Goal: Task Accomplishment & Management: Complete application form

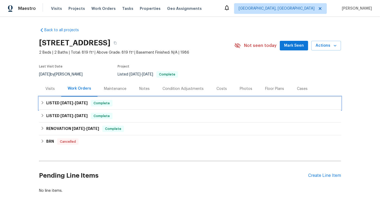
click at [137, 100] on div "LISTED [DATE] - [DATE] Complete" at bounding box center [190, 103] width 299 height 6
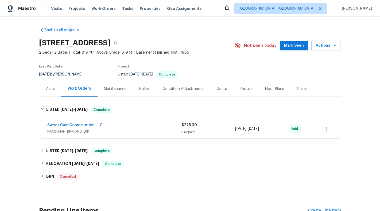
click at [183, 136] on div "Sweet Gum Construction LLC HANDYMAN, BRN_AND_LRR $225.00 5 Repairs [DATE] - [DA…" at bounding box center [190, 128] width 298 height 19
click at [183, 136] on div "Sweet Gum Construction LLC HANDYMAN, BRN_AND_LRR $225.00 5 Repairs 7/31/2025 - …" at bounding box center [190, 128] width 298 height 19
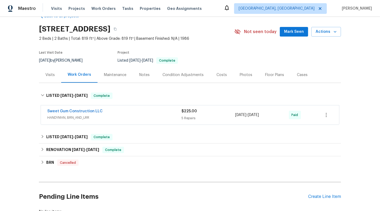
click at [179, 111] on div "Sweet Gum Construction LLC" at bounding box center [114, 112] width 134 height 6
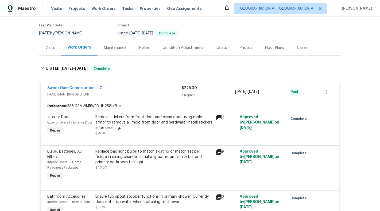
click at [166, 93] on span "HANDYMAN, BRN_AND_LRR" at bounding box center [114, 94] width 134 height 5
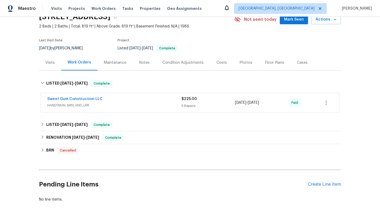
scroll to position [30, 0]
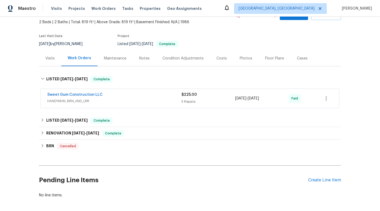
click at [220, 103] on div "5 Repairs" at bounding box center [209, 101] width 54 height 5
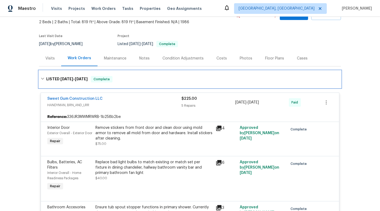
click at [44, 80] on icon at bounding box center [43, 79] width 4 height 4
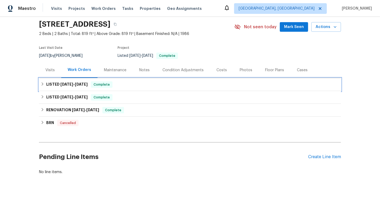
scroll to position [18, 0]
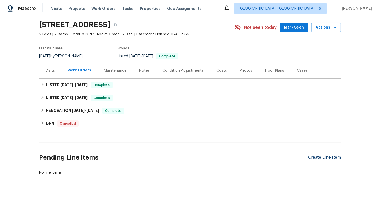
click at [319, 158] on div "Create Line Item" at bounding box center [324, 157] width 33 height 5
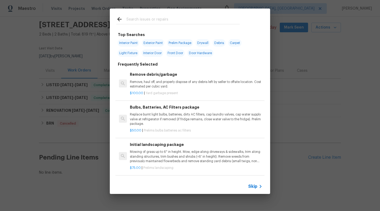
click at [253, 182] on div "Skip" at bounding box center [190, 186] width 160 height 15
click at [253, 184] on span "Skip" at bounding box center [252, 186] width 9 height 5
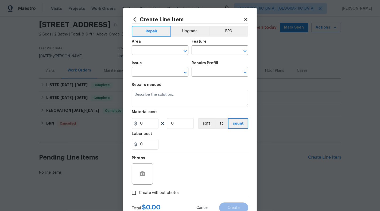
click at [151, 46] on div "Area" at bounding box center [160, 43] width 57 height 7
click at [149, 49] on input "text" at bounding box center [153, 51] width 42 height 8
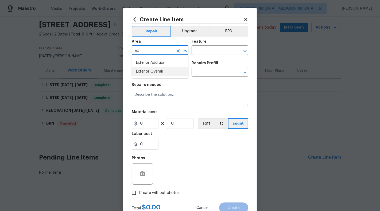
click at [153, 71] on li "Exterior Overall" at bounding box center [160, 71] width 57 height 9
type input "Exterior Overall"
click at [214, 50] on input "text" at bounding box center [213, 51] width 42 height 8
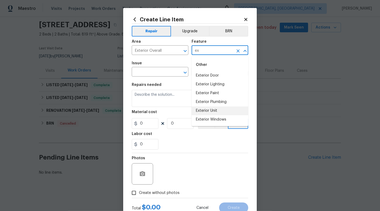
click at [213, 111] on li "Exterior Unit" at bounding box center [220, 111] width 57 height 9
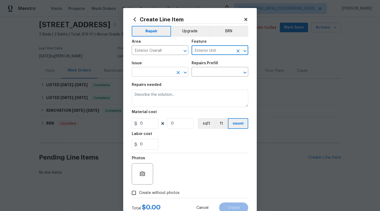
type input "Exterior Unit"
click at [167, 73] on input "text" at bounding box center [153, 72] width 42 height 8
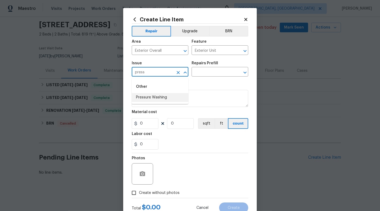
click at [169, 95] on li "Pressure Washing" at bounding box center [160, 97] width 57 height 9
type input "Pressure Washing"
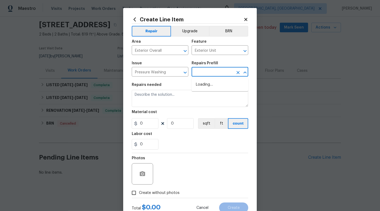
click at [206, 72] on input "text" at bounding box center [213, 72] width 42 height 8
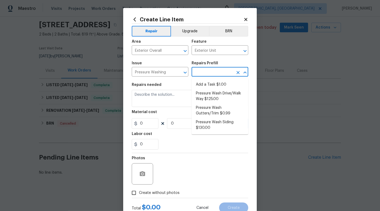
click at [206, 84] on li "Add a Task $1.00" at bounding box center [220, 84] width 57 height 9
type input "Siding"
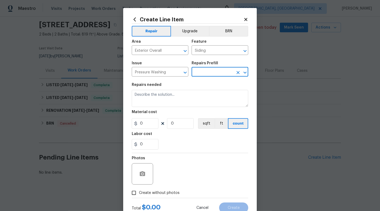
type input "Add a Task $1.00"
type textarea "HPM to detail"
type input "1"
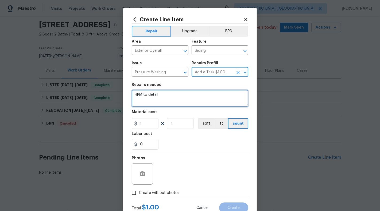
click at [186, 91] on textarea "HPM to detail" at bounding box center [190, 98] width 117 height 17
paste textarea "Exterior needs power washing -- sliders to the patio." Please check and advice."
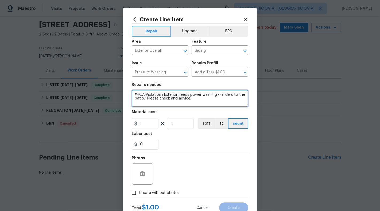
drag, startPoint x: 147, startPoint y: 100, endPoint x: 208, endPoint y: 101, distance: 60.9
click at [208, 101] on textarea "#HOA-Violation : Exterior needs power washing -- sliders to the patio." Please …" at bounding box center [190, 98] width 117 height 17
click at [179, 98] on textarea "#HOA-Violation : Exterior needs power washing -- sliders to the patio"" at bounding box center [190, 98] width 117 height 17
type textarea "#HOA-Violation : Exterior needs power washing -- sliders to the patio - Please …"
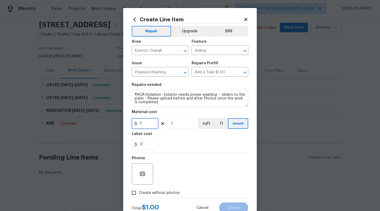
click at [146, 120] on input "1" at bounding box center [145, 123] width 27 height 11
type input "75"
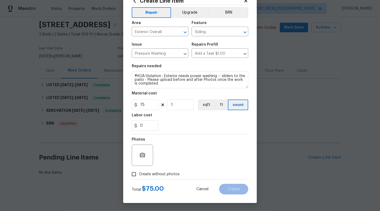
click at [149, 176] on span "Create without photos" at bounding box center [159, 175] width 41 height 6
click at [139, 176] on input "Create without photos" at bounding box center [134, 174] width 10 height 10
checkbox input "true"
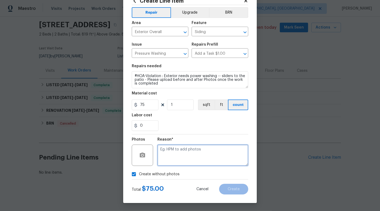
click at [176, 161] on textarea at bounding box center [202, 155] width 91 height 21
type textarea "NA"
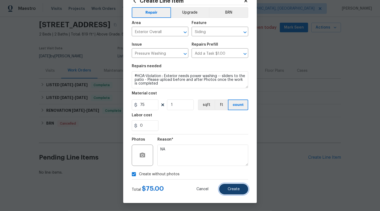
click at [241, 193] on button "Create" at bounding box center [233, 189] width 29 height 11
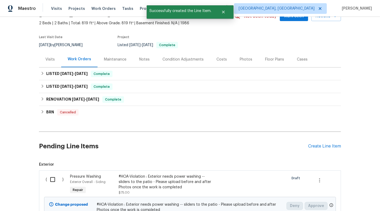
scroll to position [42, 0]
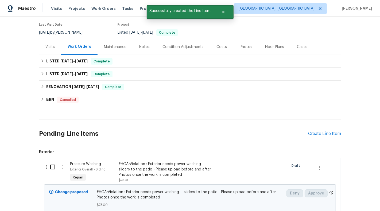
click at [53, 168] on input "checkbox" at bounding box center [54, 167] width 15 height 11
checkbox input "true"
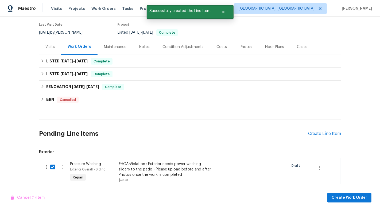
scroll to position [84, 0]
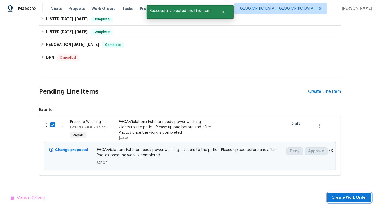
click at [353, 200] on span "Create Work Order" at bounding box center [350, 198] width 36 height 7
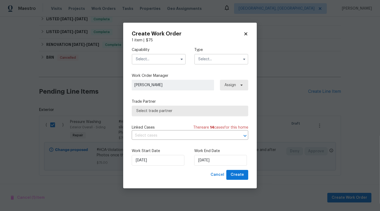
click at [182, 63] on span at bounding box center [182, 59] width 8 height 8
click at [177, 57] on input "text" at bounding box center [159, 59] width 54 height 11
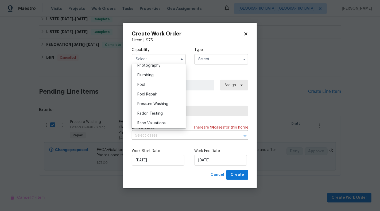
scroll to position [480, 0]
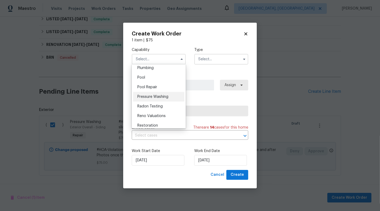
click at [165, 97] on span "Pressure Washing" at bounding box center [152, 97] width 31 height 4
type input "Pressure Washing"
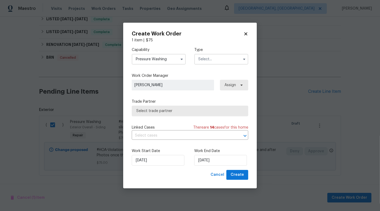
click at [216, 66] on div "Capability Pressure Washing Agent Appliance Bathtub Resurfacing BRN And Lrr Bro…" at bounding box center [190, 56] width 117 height 26
click at [216, 60] on input "text" at bounding box center [221, 59] width 54 height 11
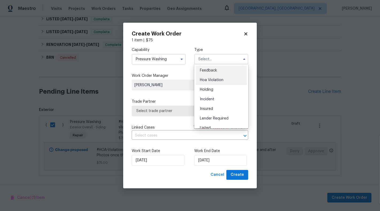
click at [216, 82] on div "Hoa Violation" at bounding box center [221, 80] width 51 height 10
type input "Hoa Violation"
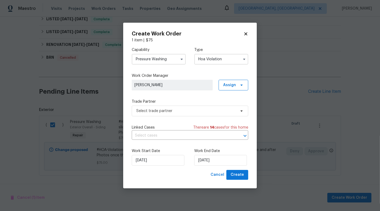
click at [171, 84] on span "[PERSON_NAME]" at bounding box center [172, 85] width 76 height 5
click at [168, 115] on span "Select trade partner" at bounding box center [190, 111] width 117 height 11
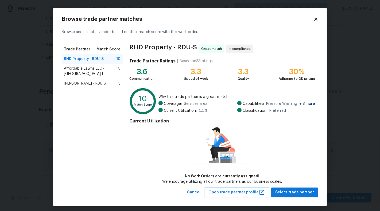
scroll to position [2, 0]
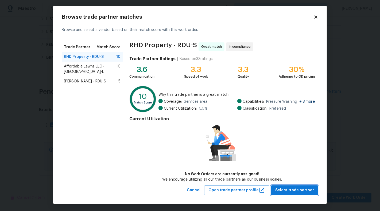
click at [297, 193] on span "Select trade partner" at bounding box center [294, 190] width 39 height 7
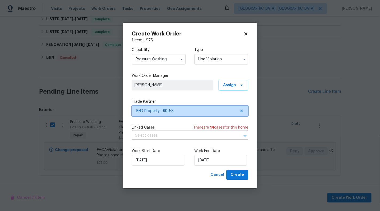
scroll to position [0, 0]
click at [193, 125] on span "There are 14 case s for this home" at bounding box center [220, 127] width 55 height 5
click at [193, 136] on input "text" at bounding box center [183, 136] width 102 height 8
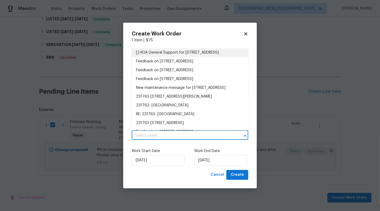
click at [173, 57] on li "[] HOA General Support for 3706 Chimney Ridge Pl Apt 8, Durham, NC 27713" at bounding box center [190, 52] width 117 height 9
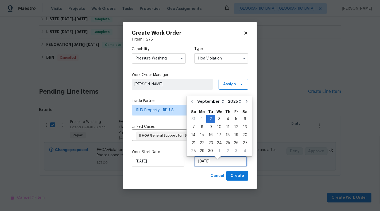
click at [213, 167] on input "02/09/2025" at bounding box center [220, 161] width 53 height 11
click at [232, 121] on div "5" at bounding box center [236, 118] width 9 height 7
type input "05/09/2025"
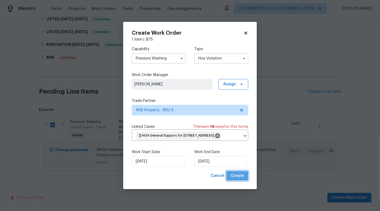
click at [240, 175] on button "Create" at bounding box center [237, 176] width 22 height 10
checkbox input "false"
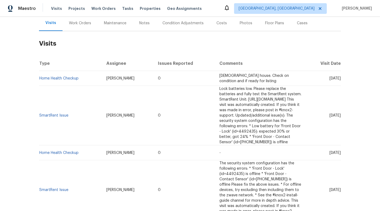
scroll to position [52, 0]
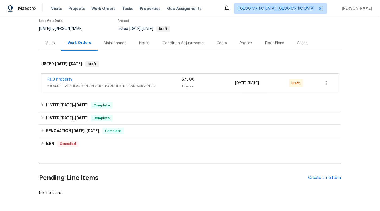
scroll to position [50, 0]
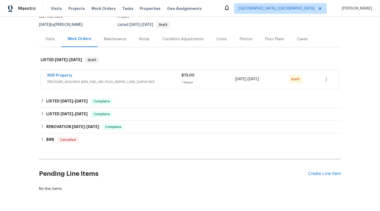
click at [206, 87] on div "RHD Property PRESSURE_WASHING, BRN_AND_LRR, POOL_REPAIR, LAND_SURVEYING $75.00 …" at bounding box center [190, 79] width 298 height 19
click at [230, 87] on div "RHD Property PRESSURE_WASHING, BRN_AND_LRR, POOL_REPAIR, LAND_SURVEYING $75.00 …" at bounding box center [190, 79] width 298 height 19
click at [246, 80] on span "[DATE]" at bounding box center [240, 80] width 11 height 4
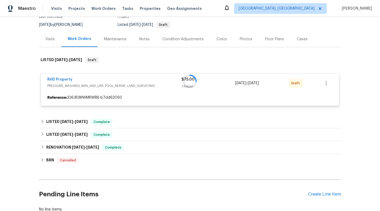
click at [329, 84] on div at bounding box center [190, 82] width 302 height 60
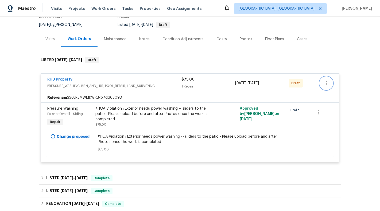
click at [328, 83] on icon "button" at bounding box center [326, 83] width 6 height 6
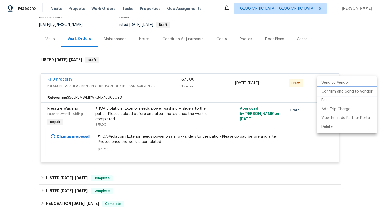
click at [335, 90] on li "Confirm and Send to Vendor" at bounding box center [347, 91] width 60 height 9
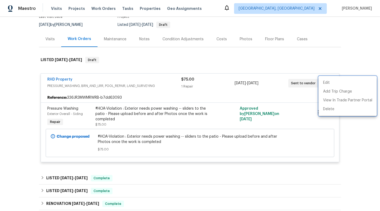
click at [353, 52] on div at bounding box center [190, 105] width 380 height 211
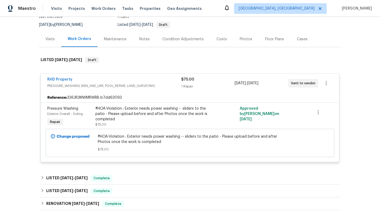
drag, startPoint x: 89, startPoint y: 83, endPoint x: 36, endPoint y: 83, distance: 53.2
click at [36, 83] on div "Back to all projects 3706 Chimney Ridge Pl Apt 8, Durham, NC 27713 2 Beds | 2 B…" at bounding box center [190, 114] width 380 height 195
drag, startPoint x: 41, startPoint y: 80, endPoint x: 85, endPoint y: 80, distance: 44.1
click at [85, 80] on div "RHD Property PRESSURE_WASHING, BRN_AND_LRR, POOL_REPAIR, LAND_SURVEYING $75.00 …" at bounding box center [190, 83] width 298 height 19
copy link "RHD Property"
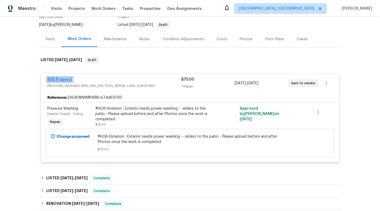
click at [52, 80] on link "RHD Property" at bounding box center [59, 80] width 25 height 4
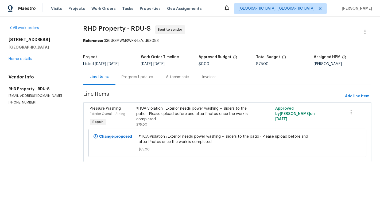
click at [129, 86] on section "RHD Property - RDU-S Sent to vendor Reference: 336JR3MWMRWRB-b7dd63093 Project …" at bounding box center [227, 97] width 288 height 144
click at [129, 82] on div "Progress Updates" at bounding box center [137, 77] width 44 height 16
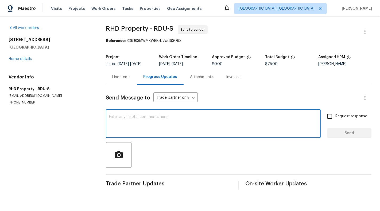
click at [127, 128] on textarea at bounding box center [213, 124] width 209 height 19
type textarea "Hi, could you please let me know when the work will get started ?"
click at [350, 117] on span "Request response" at bounding box center [351, 117] width 32 height 6
click at [335, 117] on input "Request response" at bounding box center [329, 116] width 11 height 11
checkbox input "true"
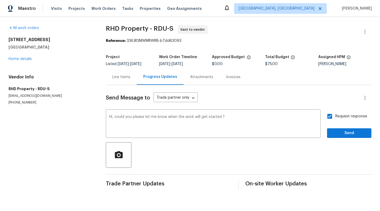
click at [350, 127] on div "Request response Send" at bounding box center [349, 124] width 44 height 27
click at [349, 129] on button "Send" at bounding box center [349, 134] width 44 height 10
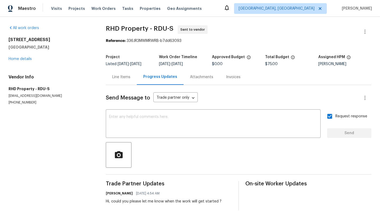
click at [123, 81] on div "Line Items" at bounding box center [121, 77] width 31 height 16
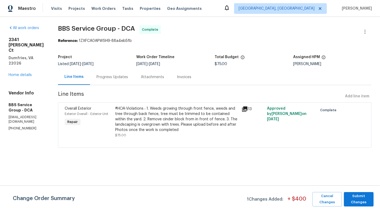
click at [14, 61] on div "2341 McClellan Ct Dumfries, VA 22026 Home details" at bounding box center [27, 57] width 37 height 41
click at [13, 73] on link "Home details" at bounding box center [20, 75] width 23 height 4
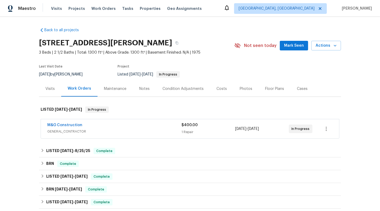
click at [206, 126] on div "$400.00" at bounding box center [209, 125] width 54 height 5
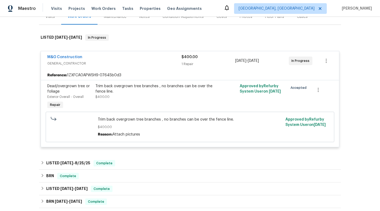
scroll to position [72, 0]
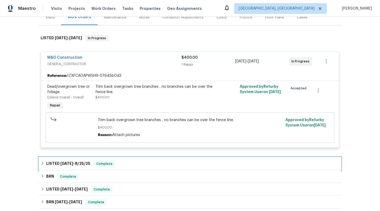
click at [113, 161] on span "Complete" at bounding box center [104, 163] width 21 height 5
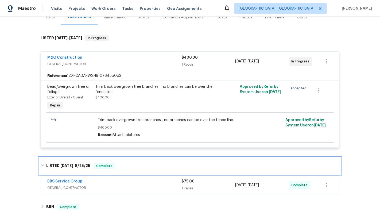
scroll to position [94, 0]
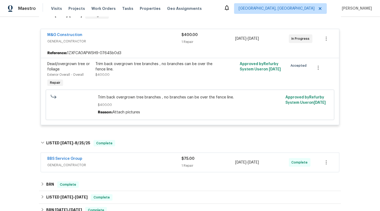
click at [128, 162] on div "BBS Service Group" at bounding box center [114, 159] width 134 height 6
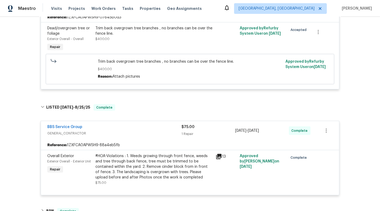
scroll to position [138, 0]
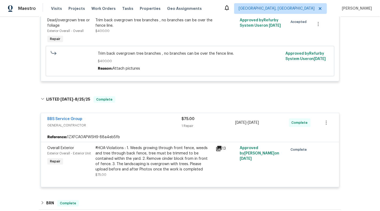
click at [145, 126] on span "GENERAL_CONTRACTOR" at bounding box center [114, 125] width 134 height 5
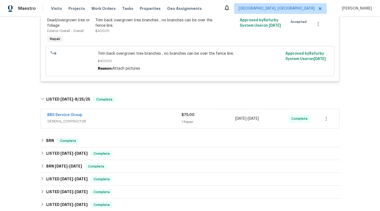
scroll to position [110, 0]
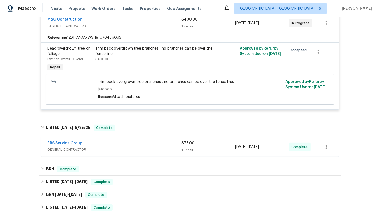
click at [154, 44] on div "Dead/overgrown tree or foliage Exterior Overall - Overall Repair Trim back over…" at bounding box center [190, 76] width 298 height 67
click at [149, 31] on div "M&G Construction GENERAL_CONTRACTOR $400.00 1 Repair 9/1/2025 - 9/1/2025 In Pro…" at bounding box center [190, 23] width 298 height 19
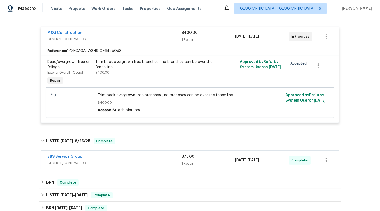
scroll to position [94, 0]
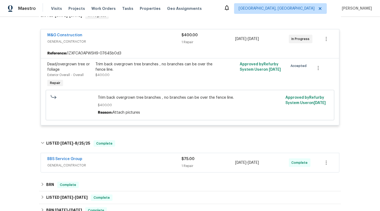
click at [132, 66] on div "Trim back overgrown tree branches , no branches can be over the fence line." at bounding box center [153, 67] width 117 height 11
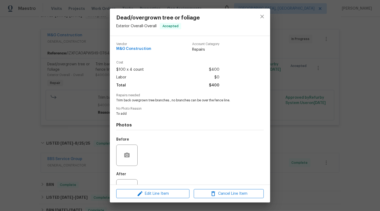
scroll to position [21, 0]
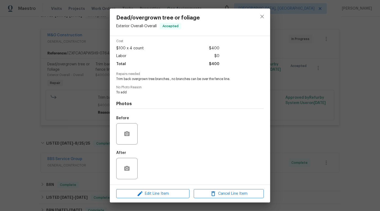
click at [80, 103] on div "Dead/overgrown tree or foliage Exterior Overall - Overall Accepted Vendor M&G C…" at bounding box center [190, 105] width 380 height 211
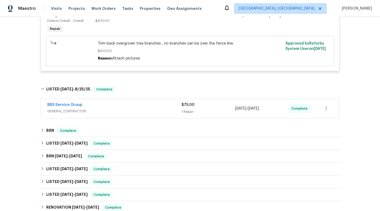
scroll to position [155, 0]
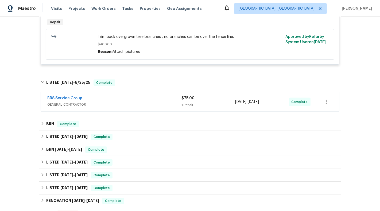
click at [161, 102] on span "GENERAL_CONTRACTOR" at bounding box center [114, 104] width 134 height 5
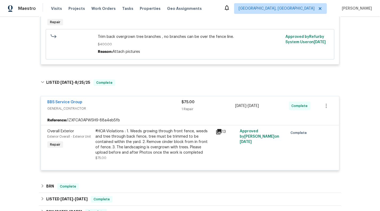
click at [154, 116] on div "Reference: 1ZXFCA0APWSH9-88a4eb5fb" at bounding box center [190, 121] width 298 height 10
click at [148, 116] on div "Reference: 1ZXFCA0APWSH9-88a4eb5fb" at bounding box center [190, 121] width 298 height 10
click at [148, 98] on div "BBS Service Group GENERAL_CONTRACTOR $75.00 1 Repair 8/20/2025 - 8/25/2025 Comp…" at bounding box center [190, 105] width 298 height 19
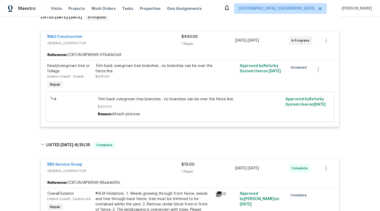
scroll to position [75, 0]
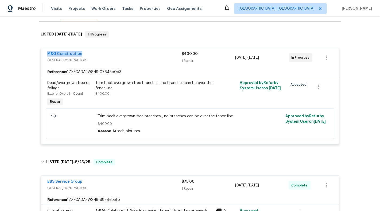
drag, startPoint x: 106, startPoint y: 53, endPoint x: 40, endPoint y: 56, distance: 65.5
click at [40, 56] on div "M&G Construction GENERAL_CONTRACTOR $400.00 1 Repair 9/1/2025 - 9/1/2025 In Pro…" at bounding box center [190, 96] width 302 height 107
copy link "M&G Construction"
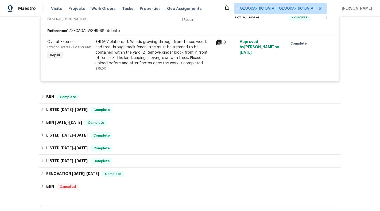
scroll to position [307, 0]
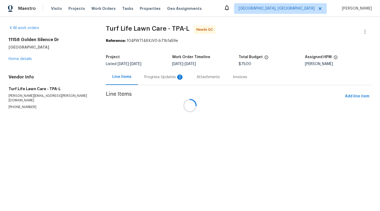
click at [190, 78] on div "Attachments" at bounding box center [208, 77] width 36 height 16
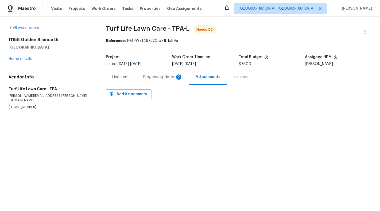
click at [154, 78] on div "Progress Updates 2" at bounding box center [163, 77] width 40 height 5
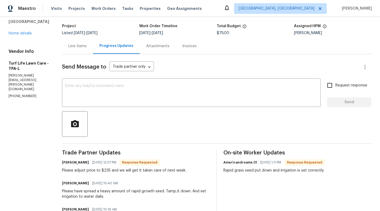
scroll to position [26, 0]
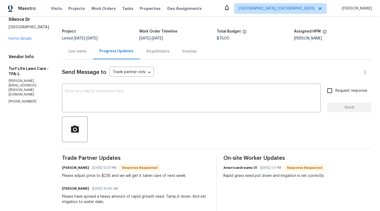
click at [72, 56] on div "Line Items" at bounding box center [77, 52] width 31 height 16
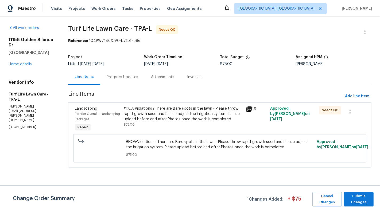
click at [174, 110] on div "#HOA-Violations : There are Bare spots in the lawn - Please throw rapid-growth …" at bounding box center [183, 114] width 119 height 16
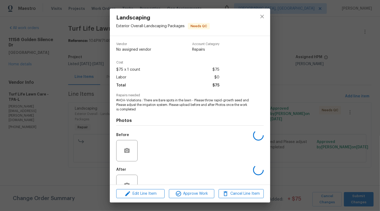
scroll to position [17, 0]
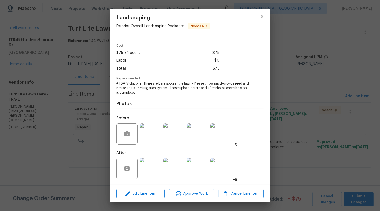
click at [74, 148] on div "Landscaping Exterior Overall - Landscaping Packages Needs QC Vendor Turf Life L…" at bounding box center [190, 105] width 380 height 211
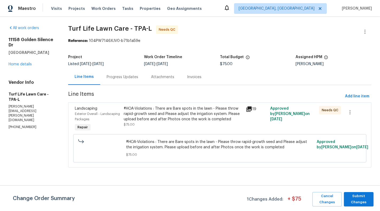
click at [152, 122] on div "#HOA-Violations : There are Bare spots in the lawn - Please throw rapid-growth …" at bounding box center [183, 114] width 119 height 16
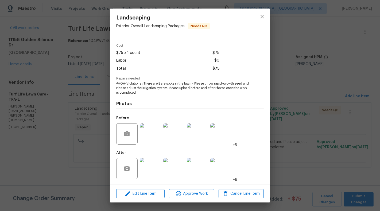
click at [151, 168] on img at bounding box center [150, 168] width 21 height 21
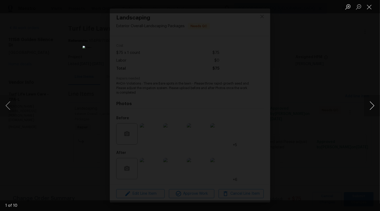
click at [371, 109] on button "Next image" at bounding box center [372, 105] width 16 height 21
click at [369, 109] on button "Next image" at bounding box center [372, 105] width 16 height 21
click at [370, 109] on button "Next image" at bounding box center [372, 105] width 16 height 21
click at [371, 104] on button "Next image" at bounding box center [372, 105] width 16 height 21
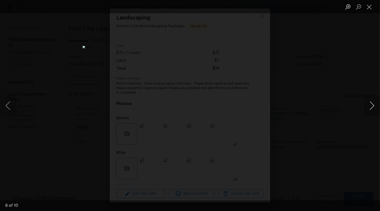
click at [371, 104] on button "Next image" at bounding box center [372, 105] width 16 height 21
click at [365, 105] on button "Next image" at bounding box center [372, 105] width 16 height 21
click at [370, 104] on button "Next image" at bounding box center [372, 105] width 16 height 21
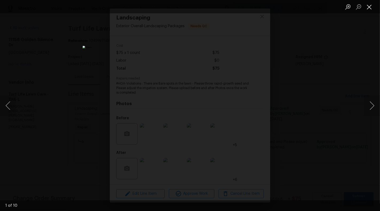
click at [368, 9] on button "Close lightbox" at bounding box center [369, 6] width 11 height 9
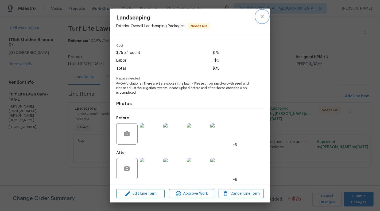
click at [264, 21] on button "close" at bounding box center [262, 16] width 13 height 13
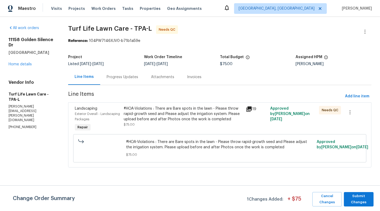
click at [129, 83] on div "Progress Updates" at bounding box center [122, 77] width 44 height 16
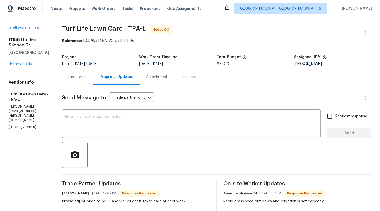
scroll to position [22, 0]
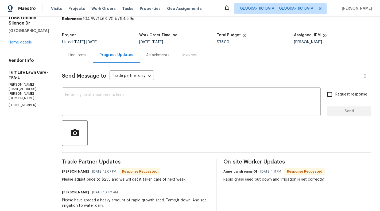
click at [75, 59] on div "Line Items" at bounding box center [77, 55] width 31 height 16
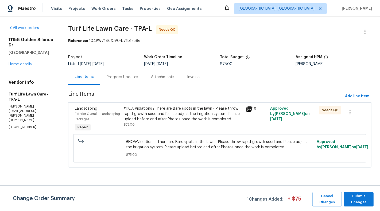
click at [185, 120] on div "#HOA-Violations : There are Bare spots in the lawn - Please throw rapid-growth …" at bounding box center [183, 114] width 119 height 16
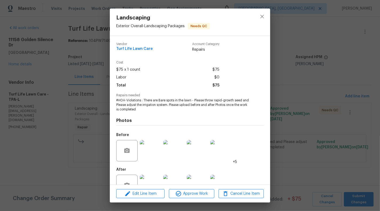
scroll to position [17, 0]
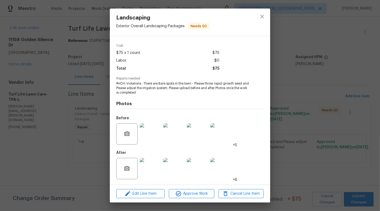
click at [71, 149] on div "Landscaping Exterior Overall - Landscaping Packages Needs QC Vendor Turf Life L…" at bounding box center [190, 105] width 380 height 211
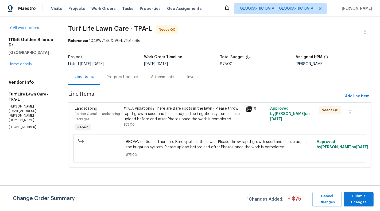
click at [224, 114] on div "#HOA-Violations : There are Bare spots in the lawn - Please throw rapid-growth …" at bounding box center [183, 114] width 119 height 16
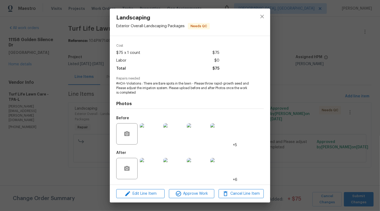
click at [146, 200] on div "Edit Line Item Approve Work Cancel Line Item" at bounding box center [190, 194] width 160 height 18
click at [143, 190] on button "Edit Line Item" at bounding box center [140, 194] width 48 height 9
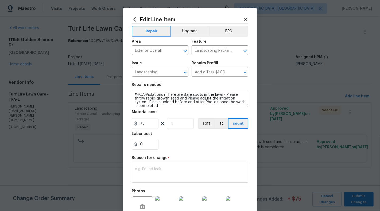
click at [154, 182] on div "x ​" at bounding box center [190, 173] width 117 height 20
drag, startPoint x: 138, startPoint y: 125, endPoint x: 159, endPoint y: 125, distance: 20.6
click at [159, 125] on div "75 1 sqft ft count" at bounding box center [190, 123] width 117 height 11
type input "235"
click at [164, 171] on textarea at bounding box center [190, 173] width 110 height 11
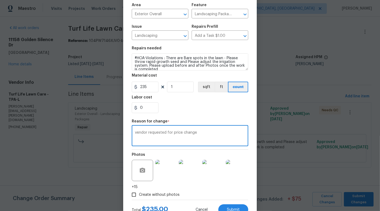
scroll to position [57, 0]
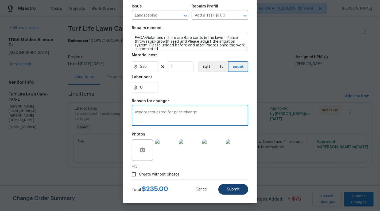
type textarea "vendor requested for price change"
click at [234, 194] on button "Submit" at bounding box center [233, 189] width 30 height 11
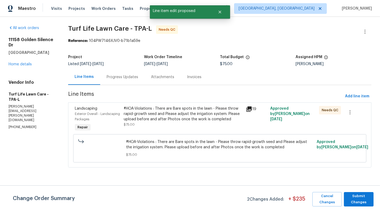
scroll to position [0, 0]
click at [125, 81] on div "Progress Updates" at bounding box center [122, 77] width 44 height 16
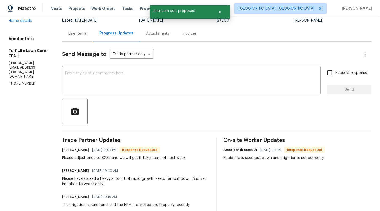
scroll to position [46, 0]
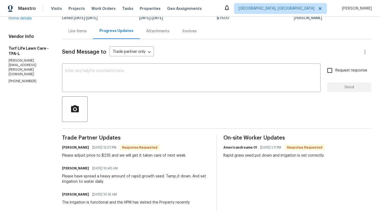
click at [76, 32] on div "Line Items" at bounding box center [77, 31] width 18 height 5
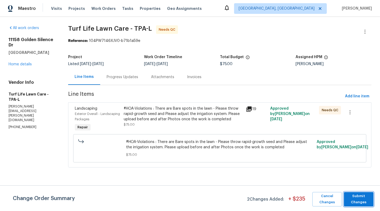
click at [368, 202] on span "Submit Changes" at bounding box center [359, 200] width 24 height 12
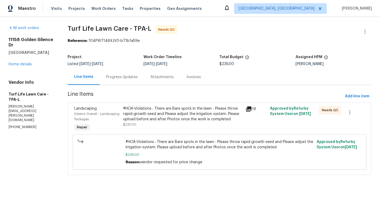
click at [194, 114] on div "#HOA-Violations : There are Bare spots in the lawn - Please throw rapid-growth …" at bounding box center [182, 114] width 119 height 16
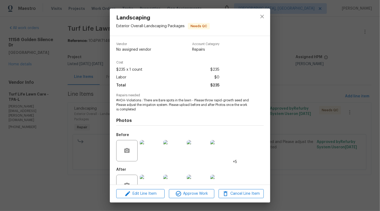
scroll to position [17, 0]
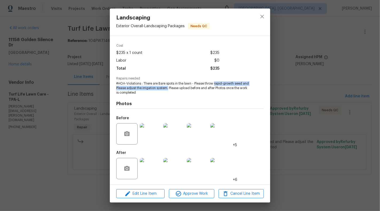
drag, startPoint x: 214, startPoint y: 84, endPoint x: 168, endPoint y: 90, distance: 46.2
click at [168, 90] on span "#HOA-Violations : There are Bare spots in the lawn - Please throw rapid-growth …" at bounding box center [182, 88] width 133 height 13
copy span "rapid-growth seed and Please adjust the irrigation system."
click at [71, 113] on div "Landscaping Exterior Overall - Landscaping Packages Needs QC Vendor Turf Life L…" at bounding box center [190, 105] width 380 height 211
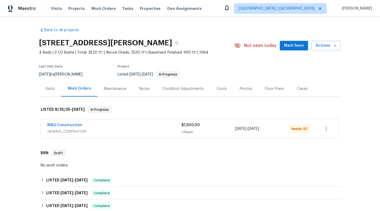
click at [248, 125] on div "[DATE] - [DATE]" at bounding box center [262, 129] width 54 height 13
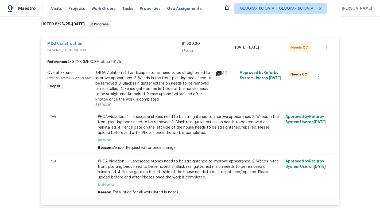
scroll to position [85, 0]
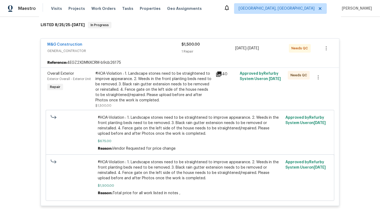
click at [141, 73] on div "#HOA-Violation : 1. Landscape stones need to be straightened to improve appeara…" at bounding box center [153, 87] width 117 height 32
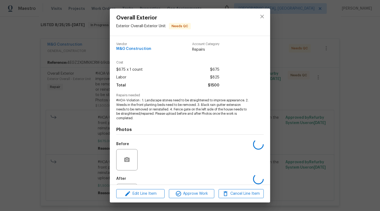
scroll to position [26, 0]
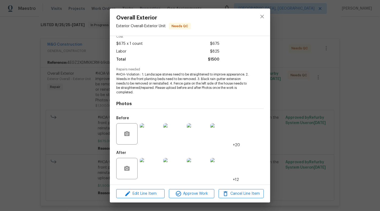
click at [147, 172] on img at bounding box center [150, 168] width 21 height 21
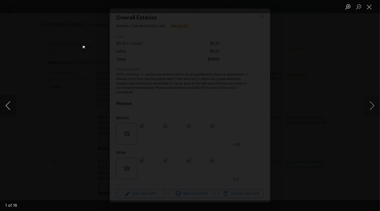
click at [14, 107] on button "Previous image" at bounding box center [8, 105] width 16 height 21
click at [9, 113] on button "Previous image" at bounding box center [8, 105] width 16 height 21
click at [9, 107] on button "Previous image" at bounding box center [8, 105] width 16 height 21
click at [7, 106] on button "Previous image" at bounding box center [8, 105] width 16 height 21
click at [13, 110] on button "Previous image" at bounding box center [8, 105] width 16 height 21
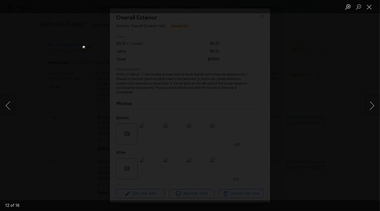
click at [2, 117] on div "Lightbox" at bounding box center [190, 105] width 380 height 211
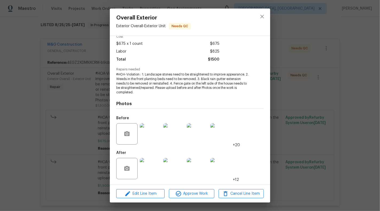
click at [151, 168] on img at bounding box center [150, 168] width 21 height 21
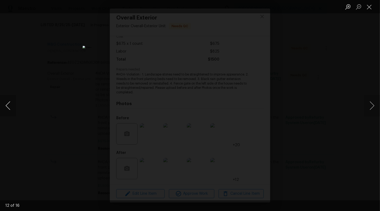
click at [5, 107] on button "Previous image" at bounding box center [8, 105] width 16 height 21
click at [6, 107] on button "Previous image" at bounding box center [8, 105] width 16 height 21
click at [15, 108] on button "Previous image" at bounding box center [8, 105] width 16 height 21
click at [15, 110] on button "Previous image" at bounding box center [8, 105] width 16 height 21
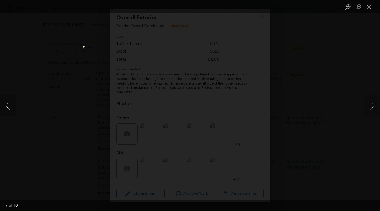
click at [10, 108] on button "Previous image" at bounding box center [8, 105] width 16 height 21
click at [369, 7] on button "Close lightbox" at bounding box center [369, 6] width 11 height 9
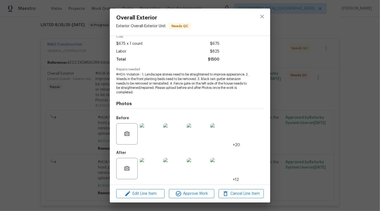
click at [354, 69] on div "Overall Exterior Exterior Overall - Exterior Unit Needs QC Vendor M&G Construct…" at bounding box center [190, 105] width 380 height 211
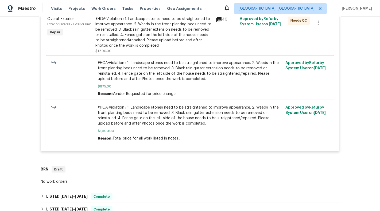
scroll to position [140, 0]
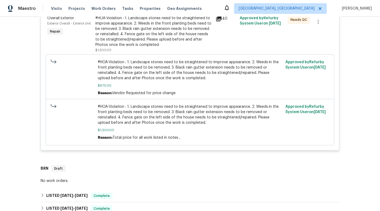
click at [178, 110] on span "#HOA-Violation : 1. Landscape stones need to be straightened to improve appeara…" at bounding box center [190, 114] width 185 height 21
click at [161, 113] on span "#HOA-Violation : 1. Landscape stones need to be straightened to improve appeara…" at bounding box center [190, 114] width 185 height 21
click at [161, 115] on span "#HOA-Violation : 1. Landscape stones need to be straightened to improve appeara…" at bounding box center [190, 114] width 185 height 21
click at [166, 76] on span "#HOA-Violation : 1. Landscape stones need to be straightened to improve appeara…" at bounding box center [190, 70] width 185 height 21
click at [164, 41] on div "#HOA-Violation : 1. Landscape stones need to be straightened to improve appeara…" at bounding box center [153, 32] width 117 height 32
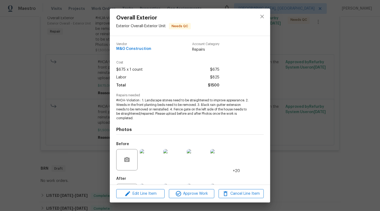
scroll to position [26, 0]
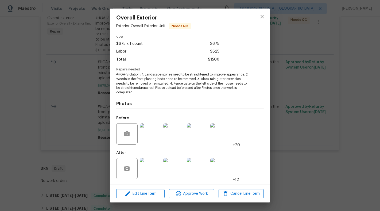
click at [75, 119] on div "Overall Exterior Exterior Overall - Exterior Unit Needs QC Vendor M&G Construct…" at bounding box center [190, 105] width 380 height 211
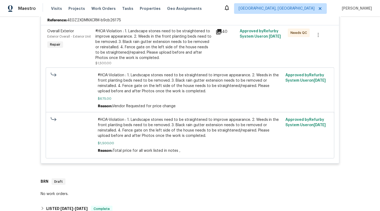
scroll to position [125, 0]
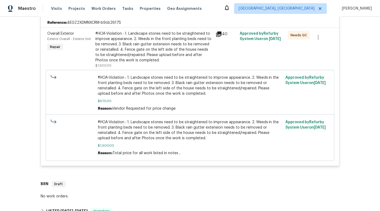
click at [138, 58] on div "#HOA-Violation : 1. Landscape stones need to be straightened to improve appeara…" at bounding box center [153, 47] width 117 height 32
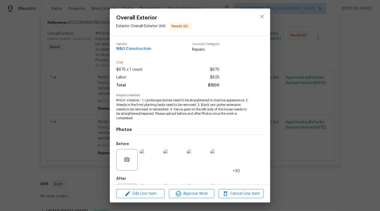
scroll to position [26, 0]
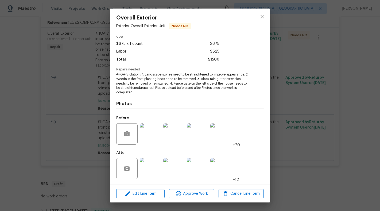
click at [153, 166] on img at bounding box center [150, 168] width 21 height 21
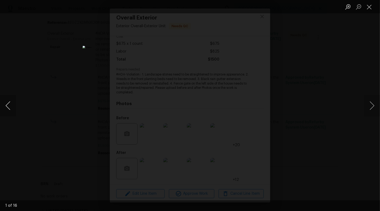
click at [7, 107] on button "Previous image" at bounding box center [8, 105] width 16 height 21
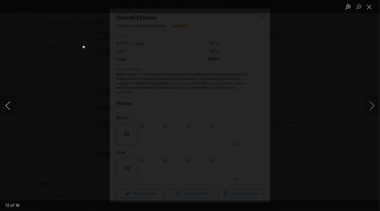
click at [7, 107] on button "Previous image" at bounding box center [8, 105] width 16 height 21
click at [30, 114] on div "Lightbox" at bounding box center [190, 105] width 380 height 211
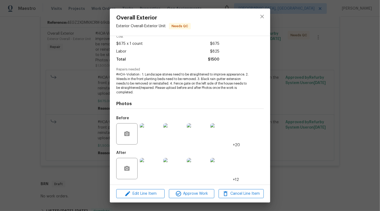
click at [321, 36] on div "Overall Exterior Exterior Overall - Exterior Unit Needs QC Vendor M&G Construct…" at bounding box center [190, 105] width 380 height 211
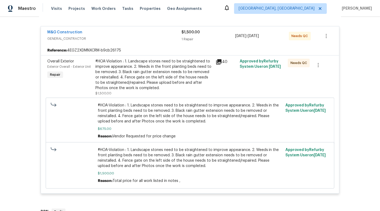
scroll to position [96, 0]
